Goal: Check status: Check status

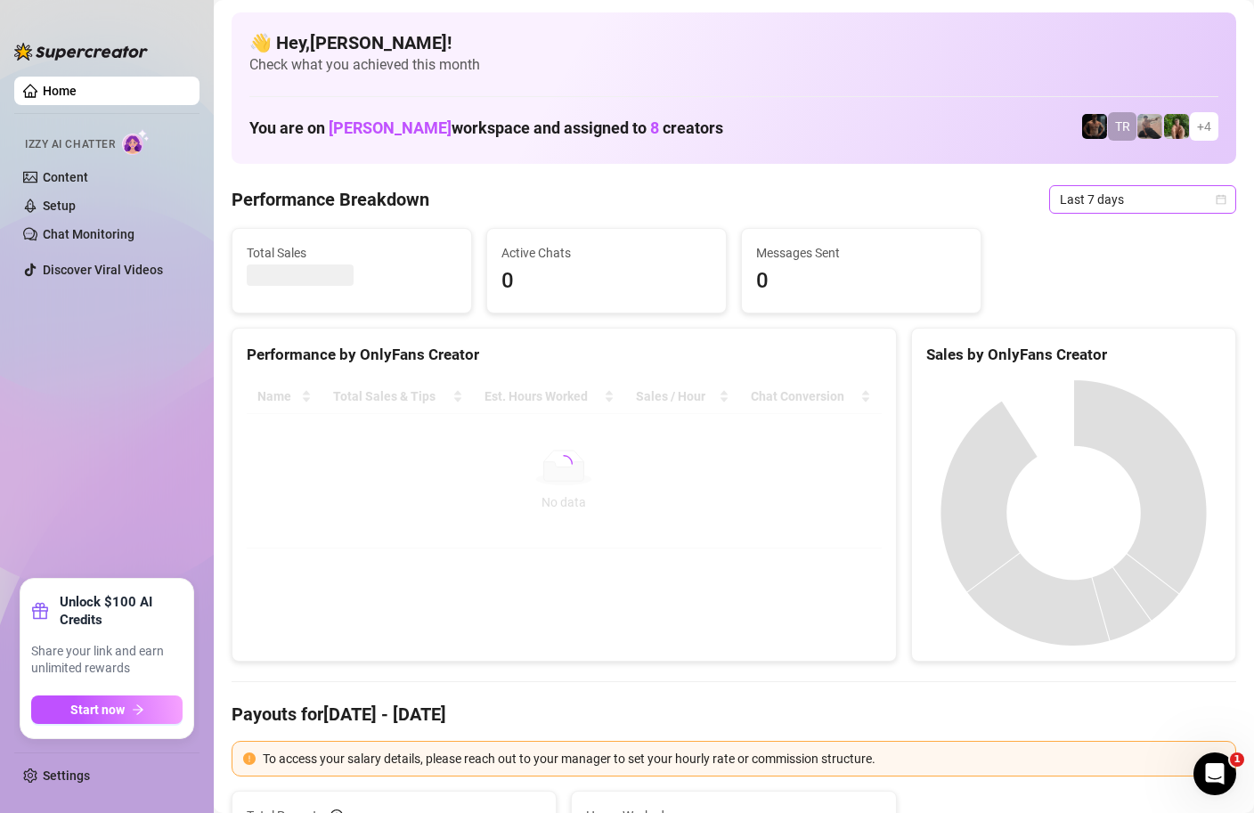
click at [1224, 198] on icon "calendar" at bounding box center [1221, 199] width 10 height 10
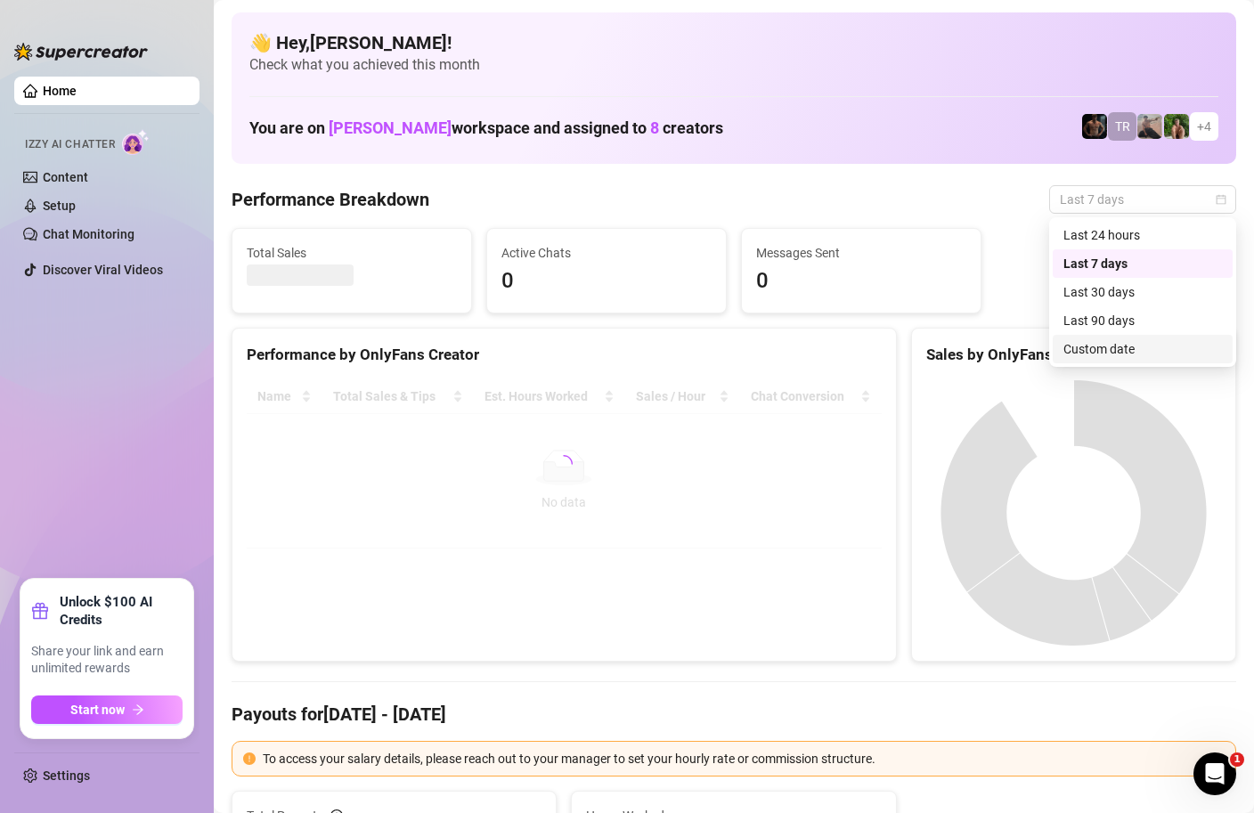
click at [1123, 348] on div "Custom date" at bounding box center [1142, 349] width 158 height 20
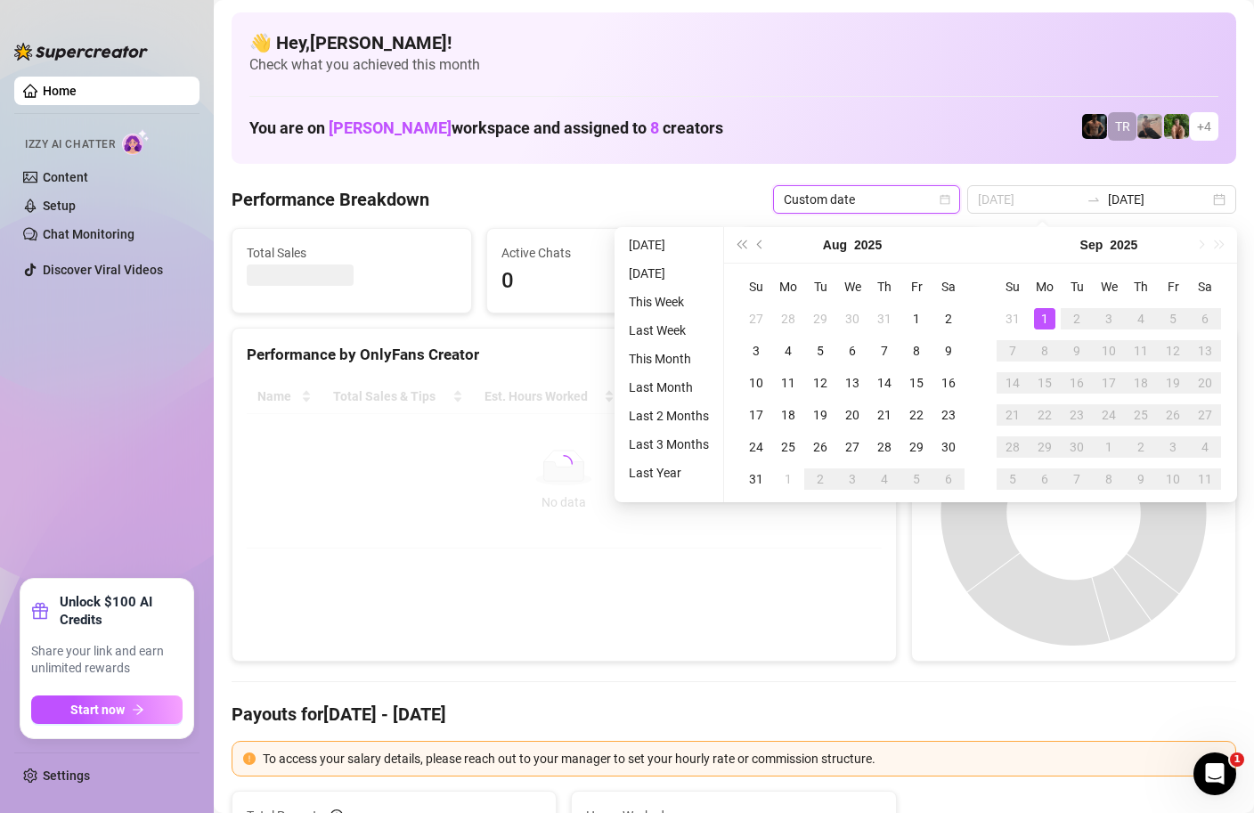
click at [1044, 314] on div "1" at bounding box center [1044, 318] width 21 height 21
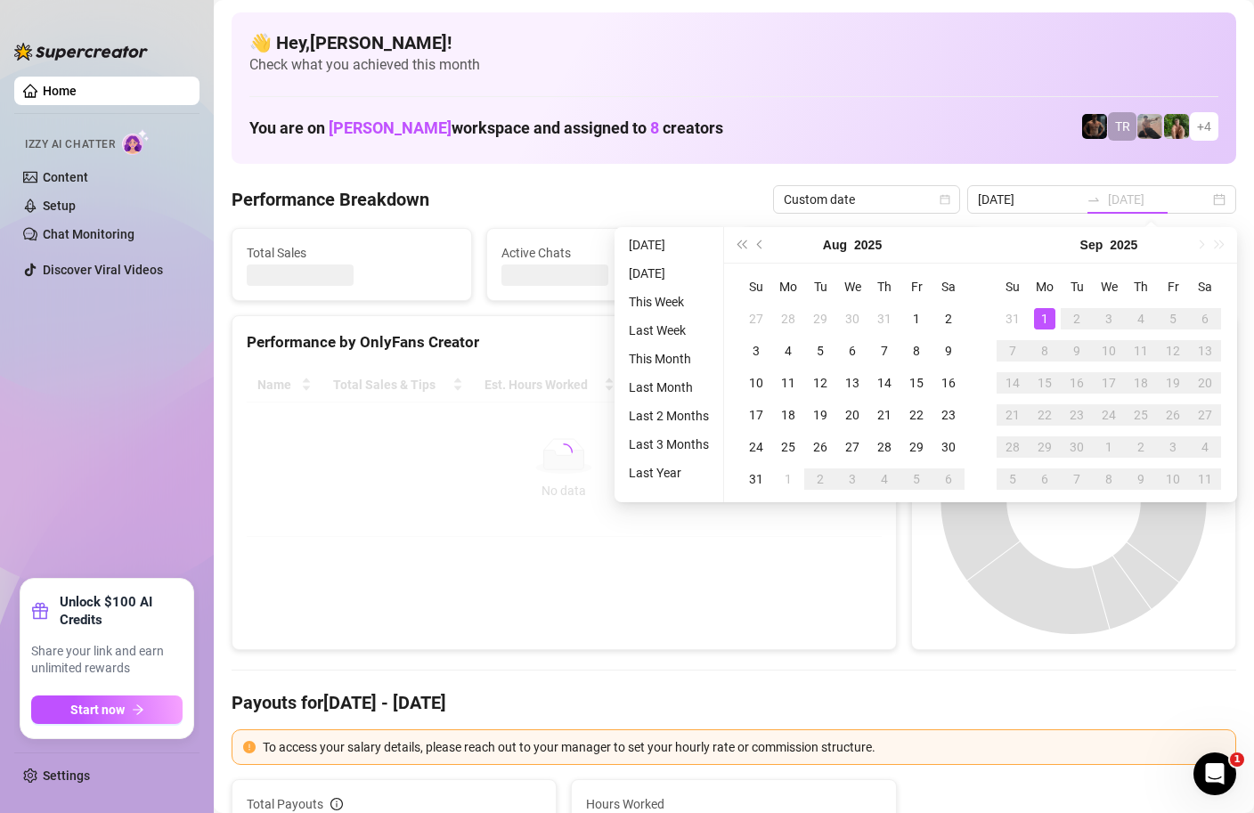
click at [1044, 314] on div "1" at bounding box center [1044, 318] width 21 height 21
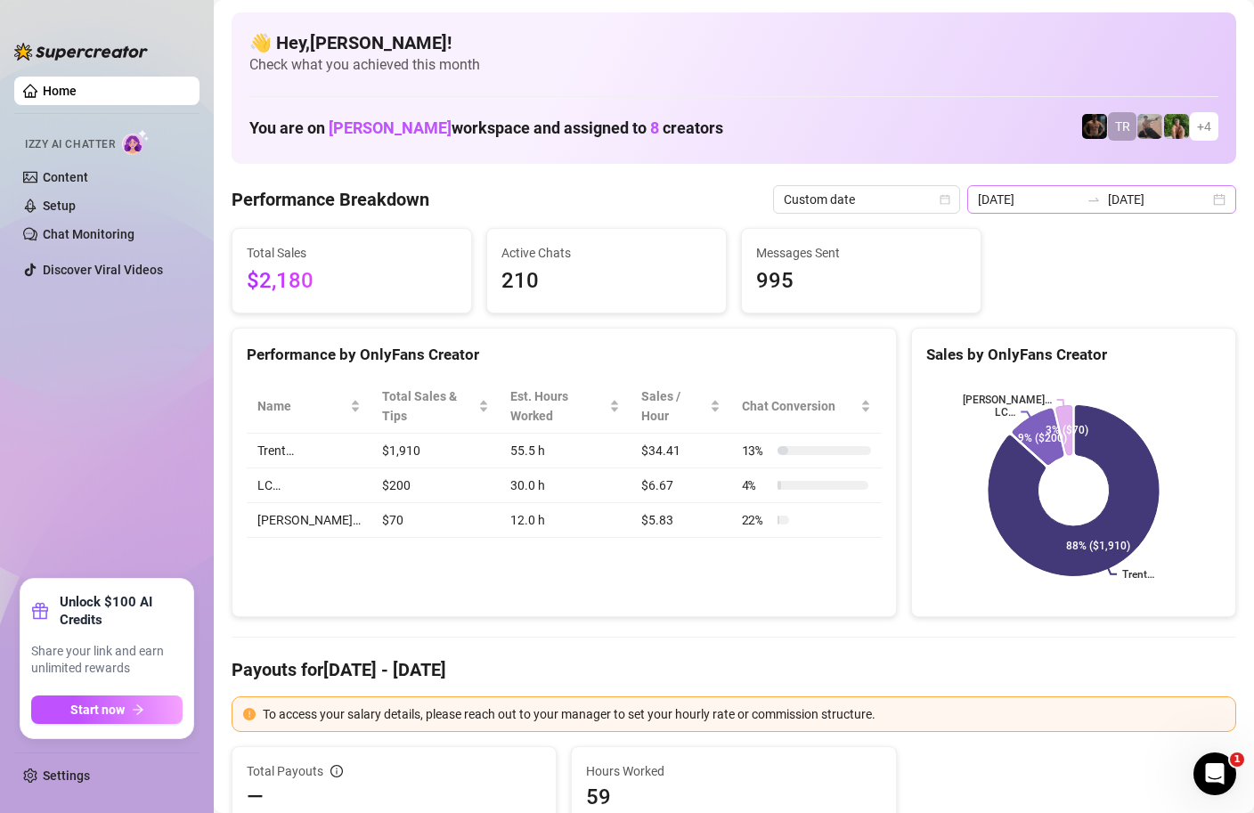
click at [1216, 203] on div "[DATE] [DATE]" at bounding box center [1101, 199] width 269 height 28
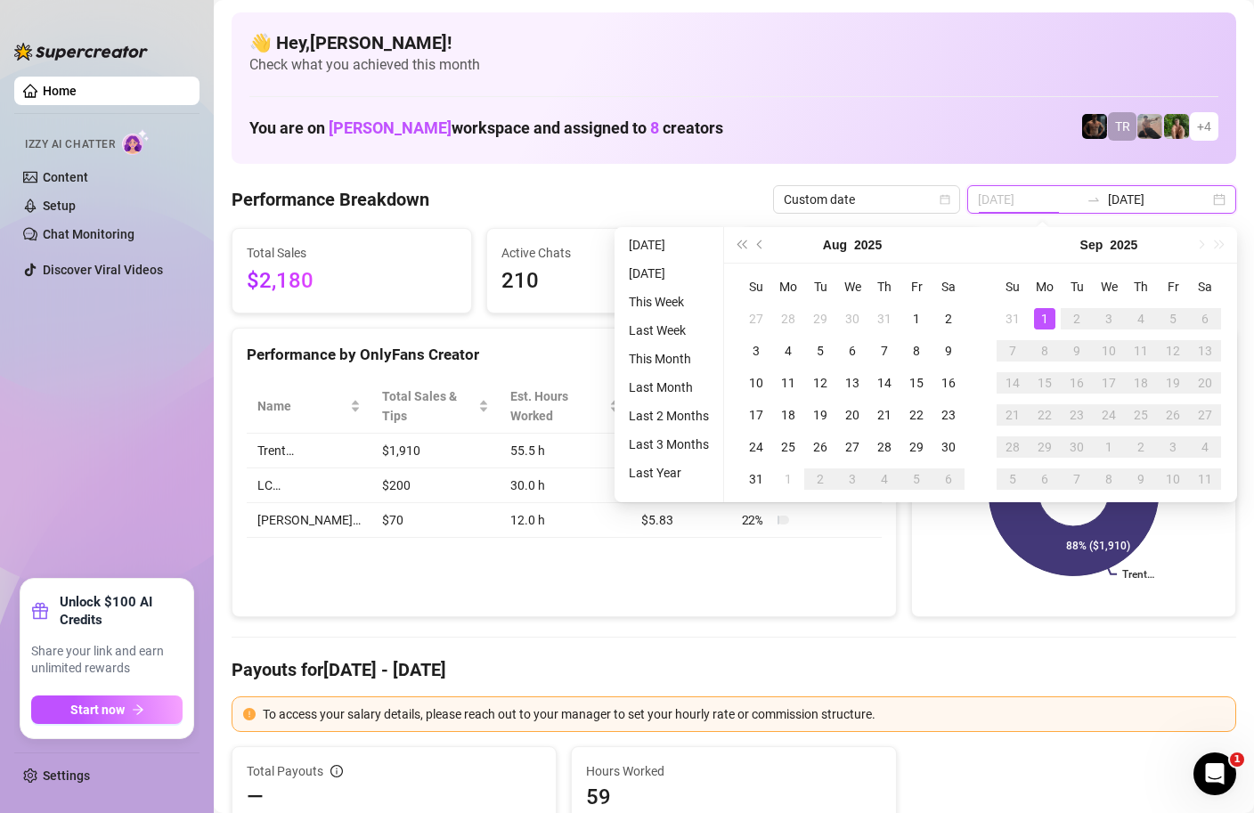
type input "[DATE]"
click at [1041, 318] on div "1" at bounding box center [1044, 318] width 21 height 21
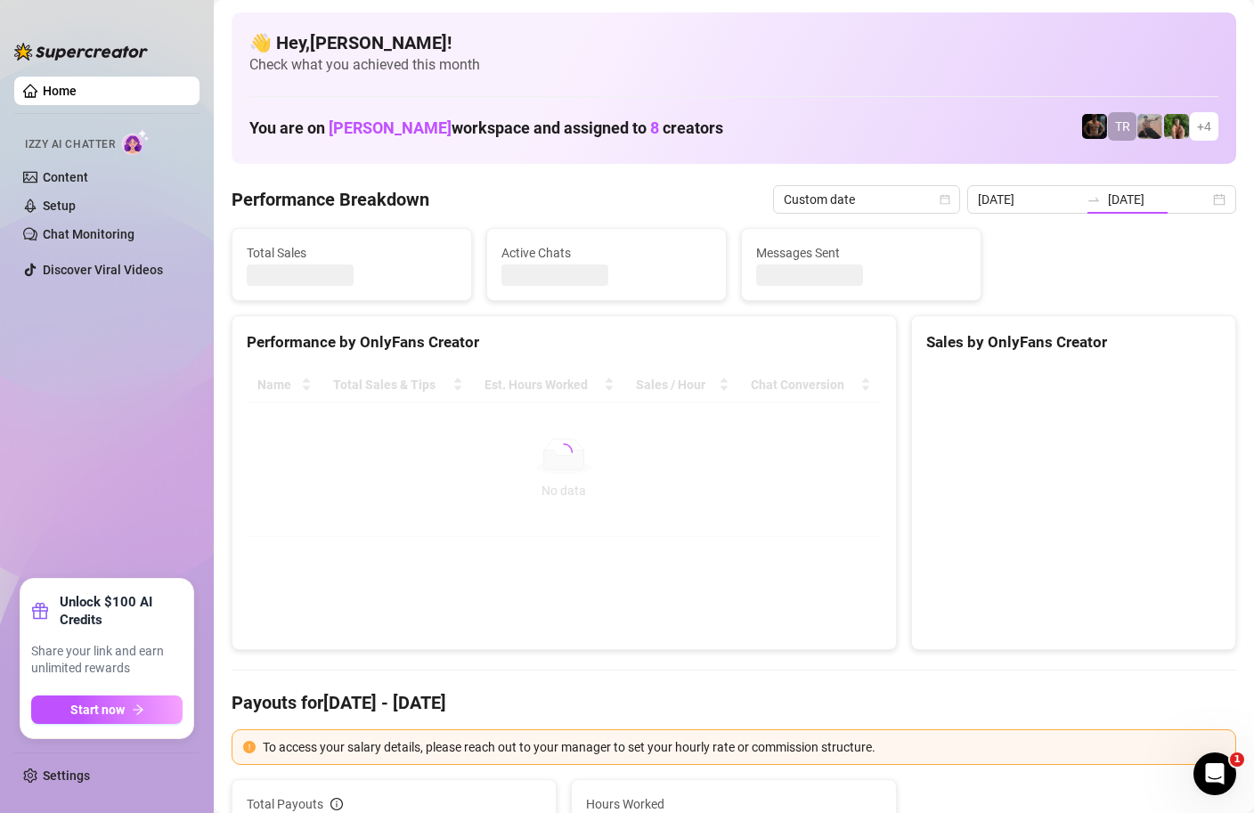
type input "[DATE]"
